Goal: Task Accomplishment & Management: Use online tool/utility

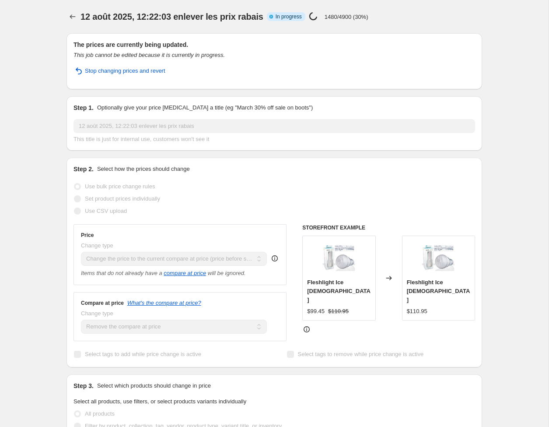
select select "ecap"
select select "remove"
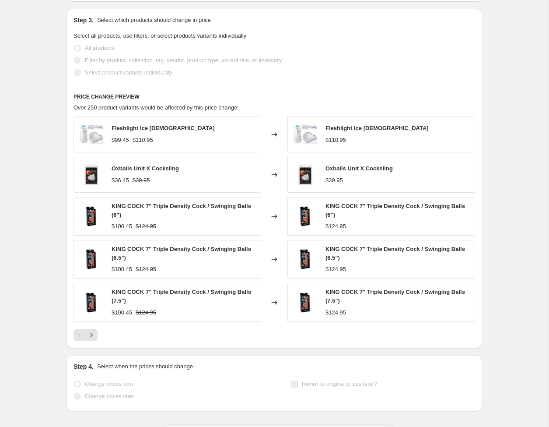
scroll to position [403, 0]
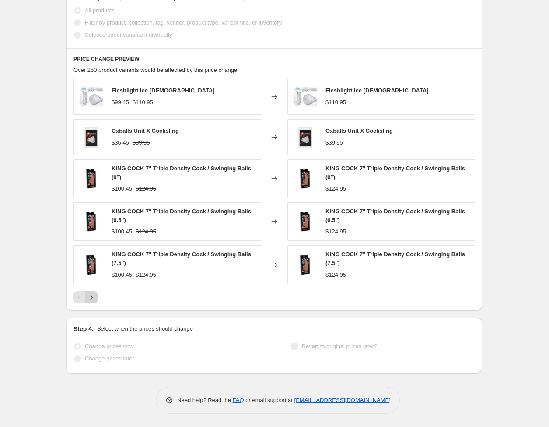
click at [92, 299] on icon "Next" at bounding box center [91, 297] width 9 height 9
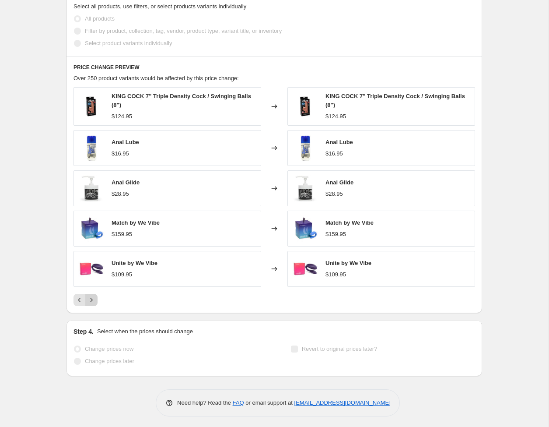
scroll to position [397, 0]
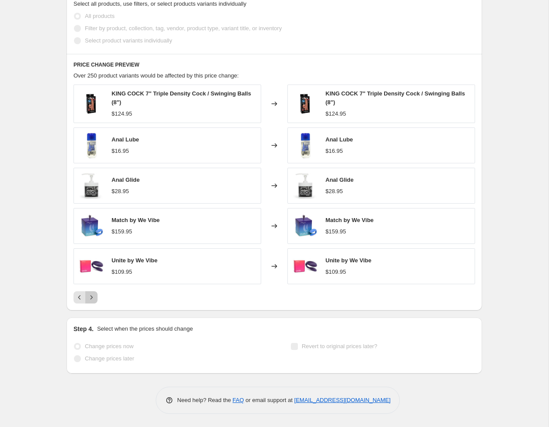
click at [95, 298] on icon "Next" at bounding box center [91, 297] width 9 height 9
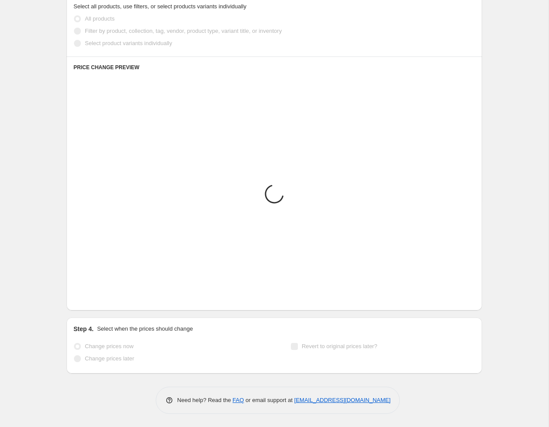
scroll to position [395, 0]
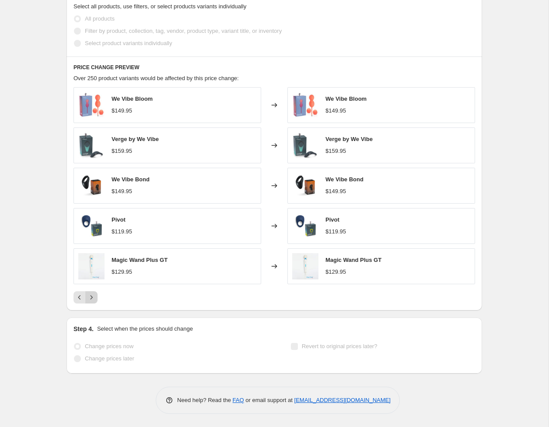
click at [94, 297] on icon "Next" at bounding box center [91, 297] width 9 height 9
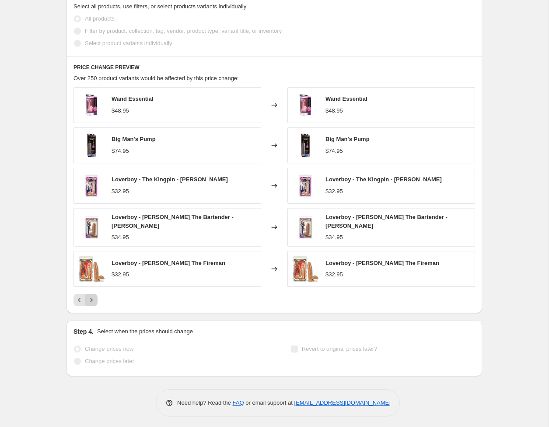
click at [94, 298] on icon "Next" at bounding box center [91, 299] width 9 height 9
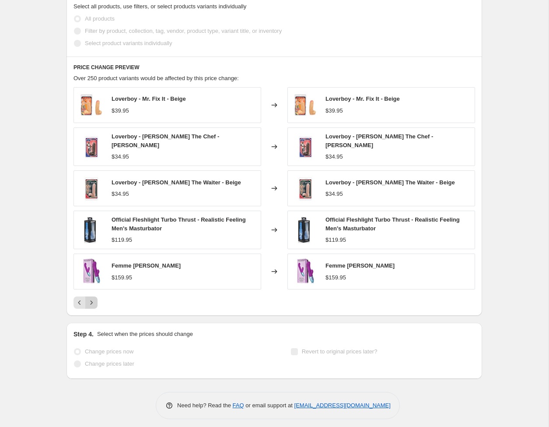
click at [94, 298] on icon "Next" at bounding box center [91, 302] width 9 height 9
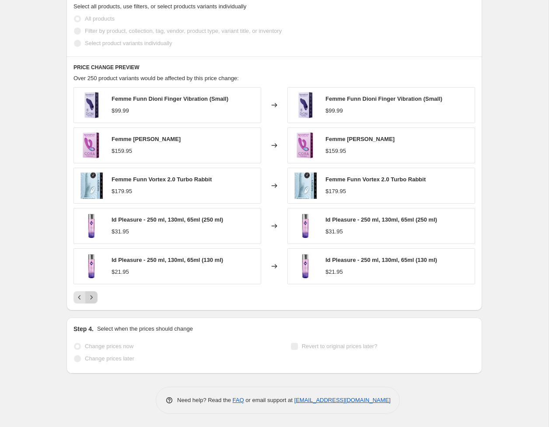
click at [94, 298] on icon "Next" at bounding box center [91, 297] width 9 height 9
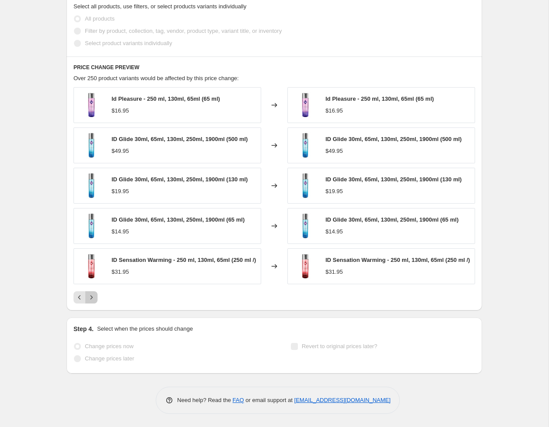
click at [92, 299] on icon "Next" at bounding box center [92, 297] width 2 height 4
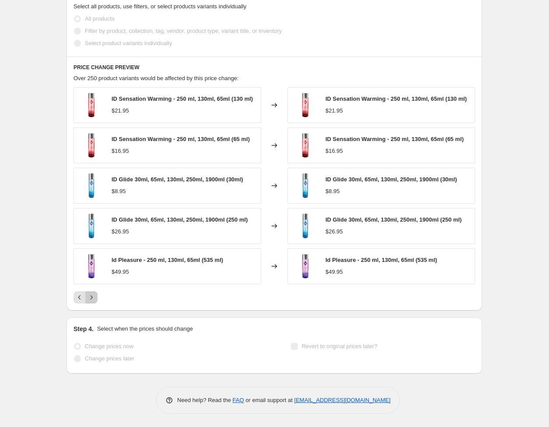
click at [94, 302] on icon "Next" at bounding box center [91, 297] width 9 height 9
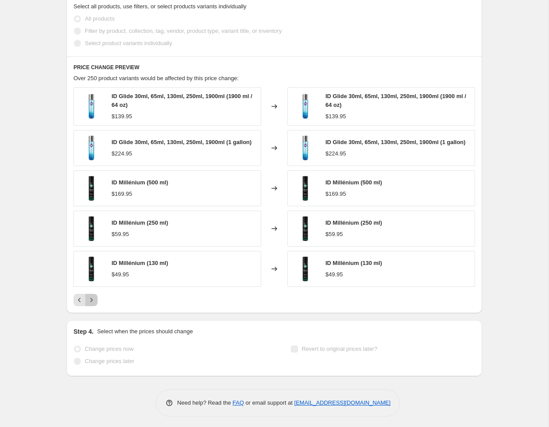
click at [92, 303] on icon "Next" at bounding box center [91, 299] width 9 height 9
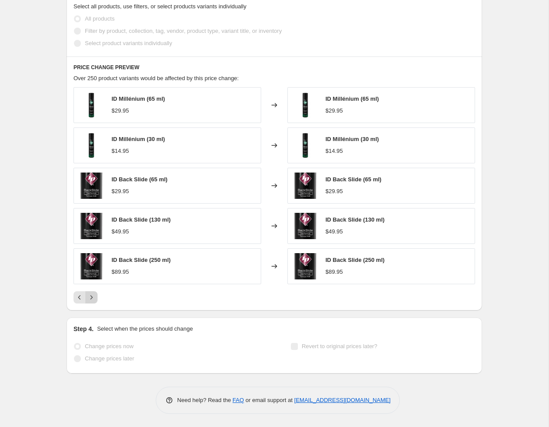
click at [93, 297] on icon "Next" at bounding box center [91, 297] width 9 height 9
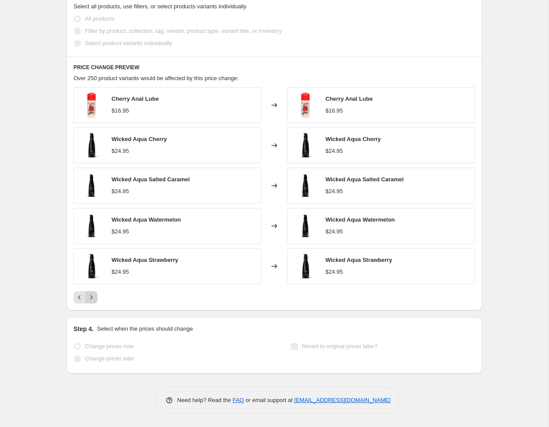
click at [93, 299] on icon "Next" at bounding box center [91, 297] width 9 height 9
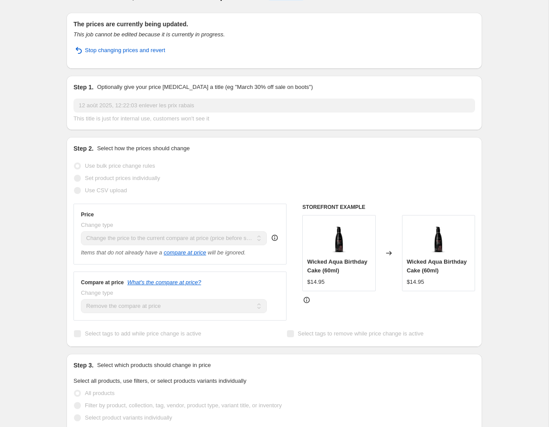
scroll to position [0, 0]
